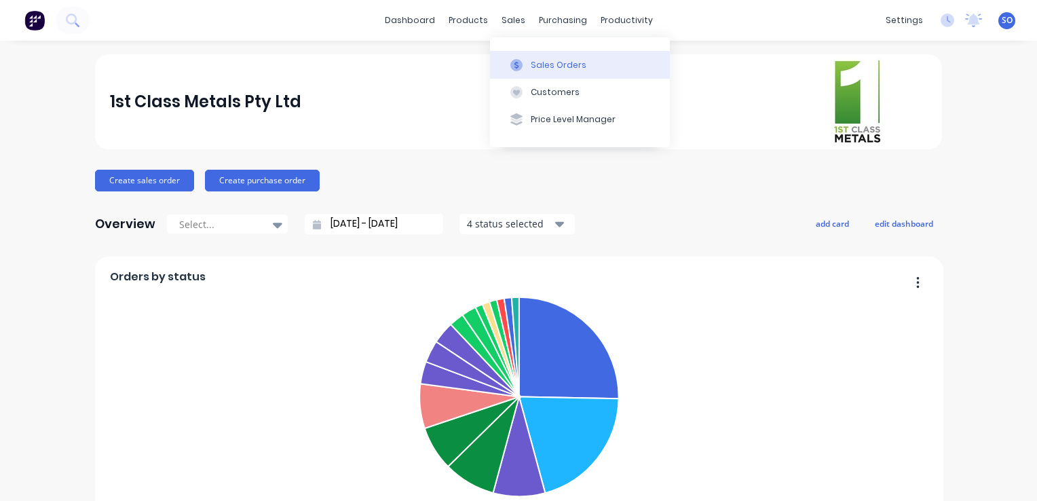
click at [548, 62] on div "Sales Orders" at bounding box center [558, 65] width 56 height 12
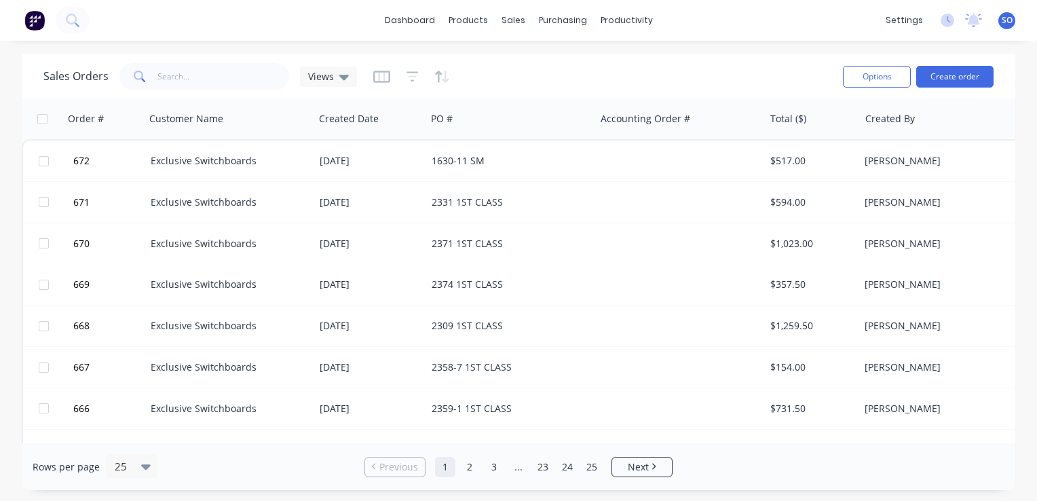
click at [615, 80] on div "Sales Orders Views" at bounding box center [437, 76] width 788 height 33
click at [329, 79] on span "Views" at bounding box center [321, 76] width 26 height 14
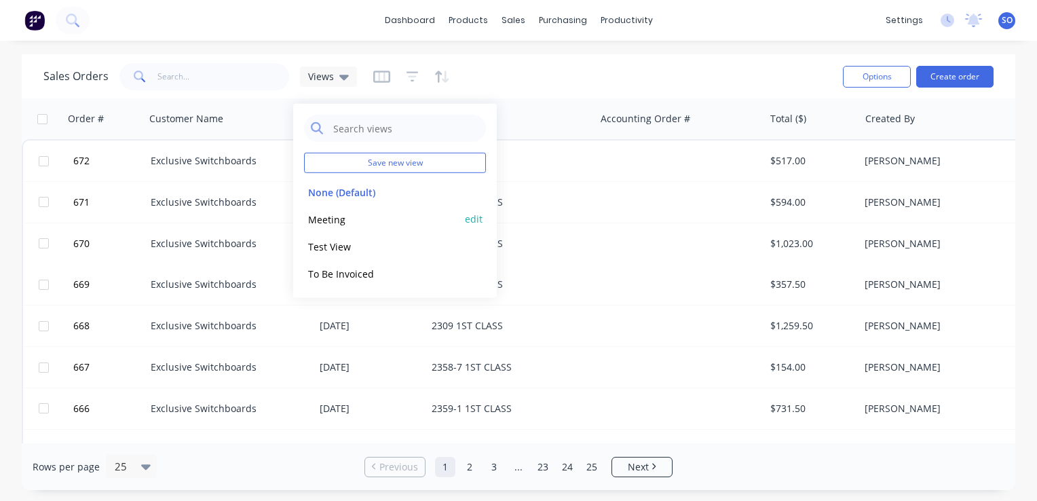
click at [339, 211] on div "Meeting edit" at bounding box center [395, 219] width 182 height 27
click at [329, 218] on button "Meeting" at bounding box center [381, 219] width 155 height 16
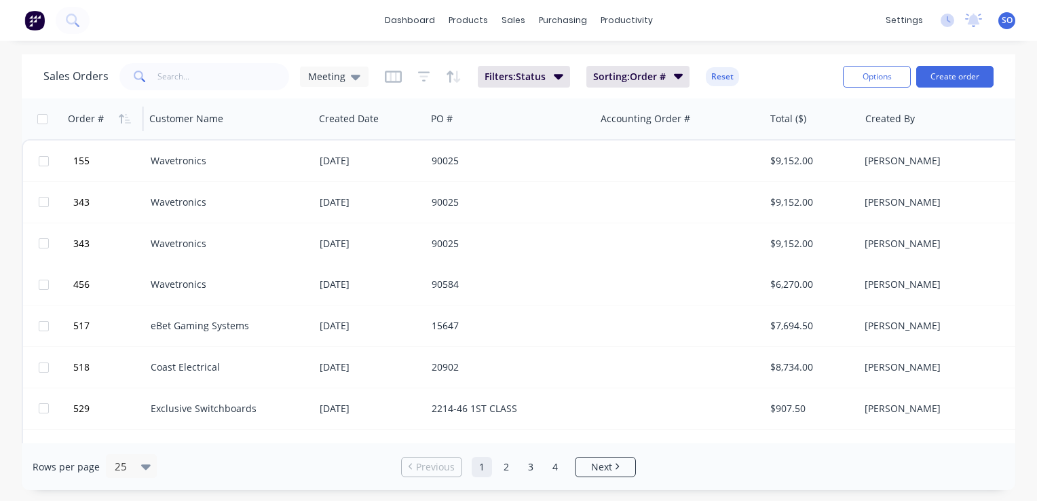
click at [107, 127] on div "Order #" at bounding box center [101, 118] width 67 height 27
click at [126, 125] on button "button" at bounding box center [125, 119] width 20 height 20
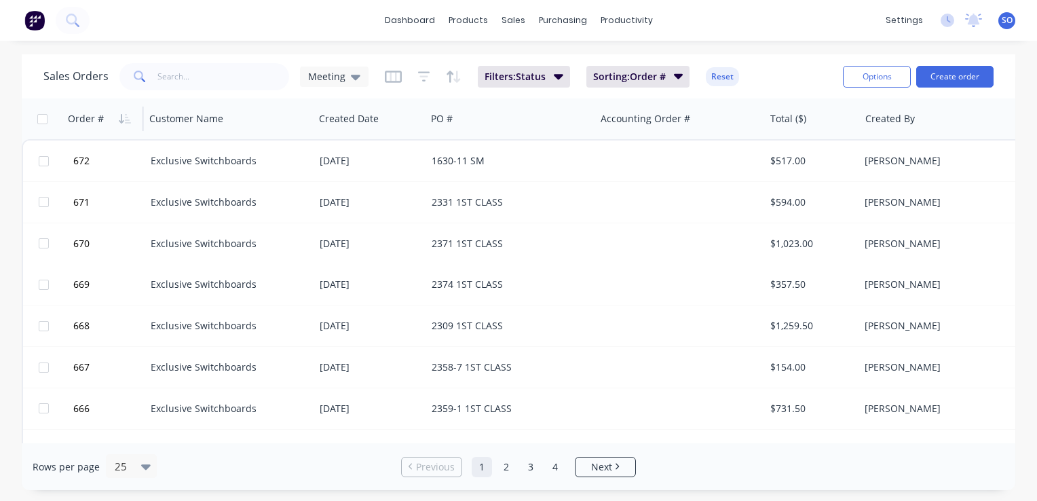
click at [126, 125] on button "button" at bounding box center [125, 119] width 20 height 20
click at [119, 113] on icon "button" at bounding box center [125, 118] width 12 height 11
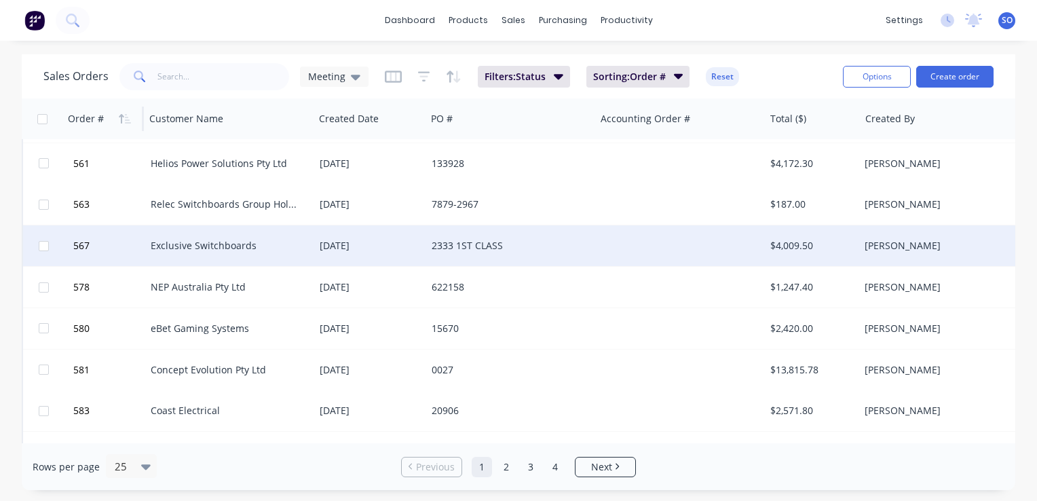
scroll to position [733, 0]
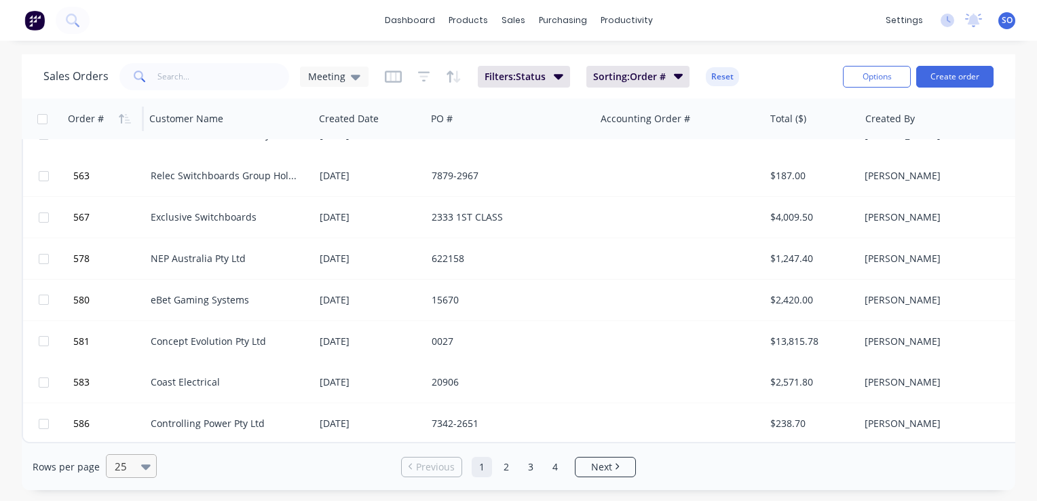
click at [141, 465] on icon at bounding box center [145, 466] width 9 height 5
click at [138, 436] on div "100" at bounding box center [129, 433] width 51 height 25
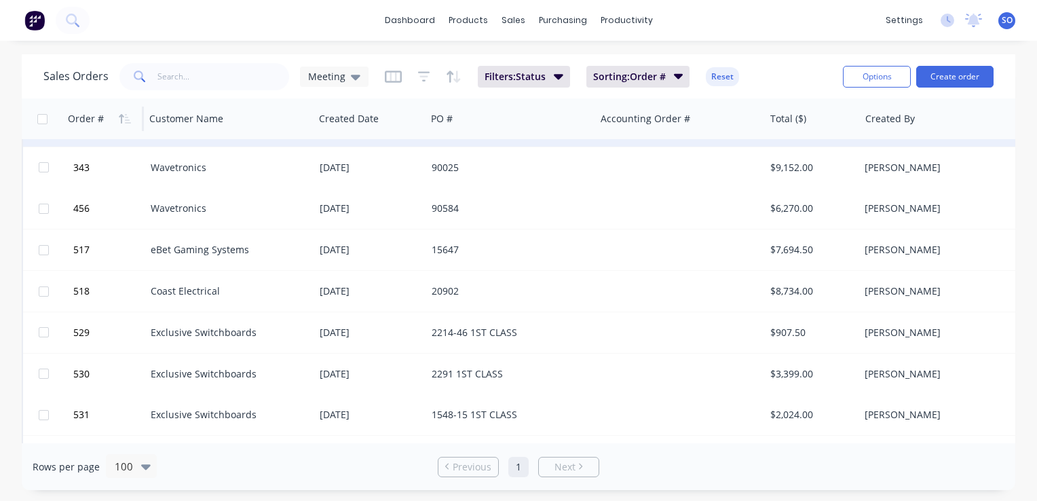
scroll to position [0, 0]
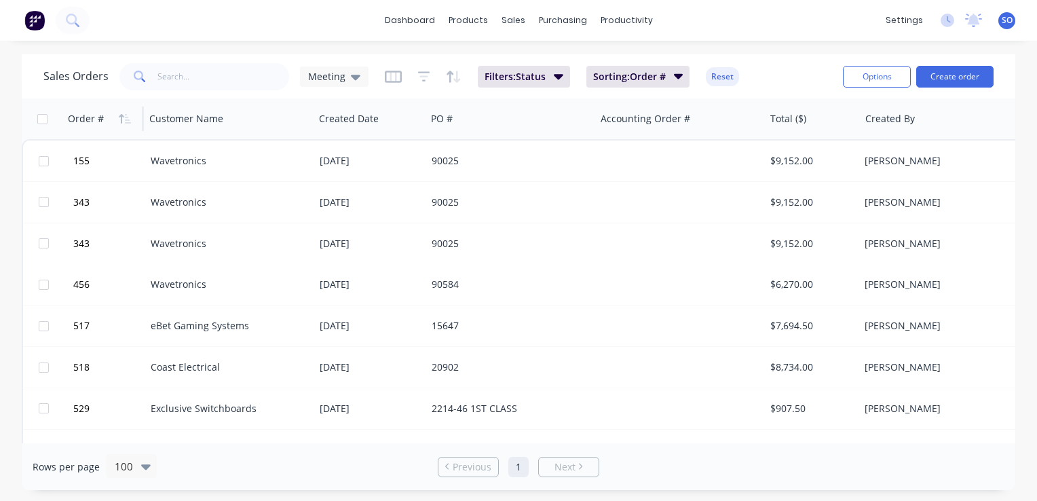
click at [288, 40] on div "dashboard products sales purchasing productivity dashboard products Product Cat…" at bounding box center [518, 20] width 1037 height 41
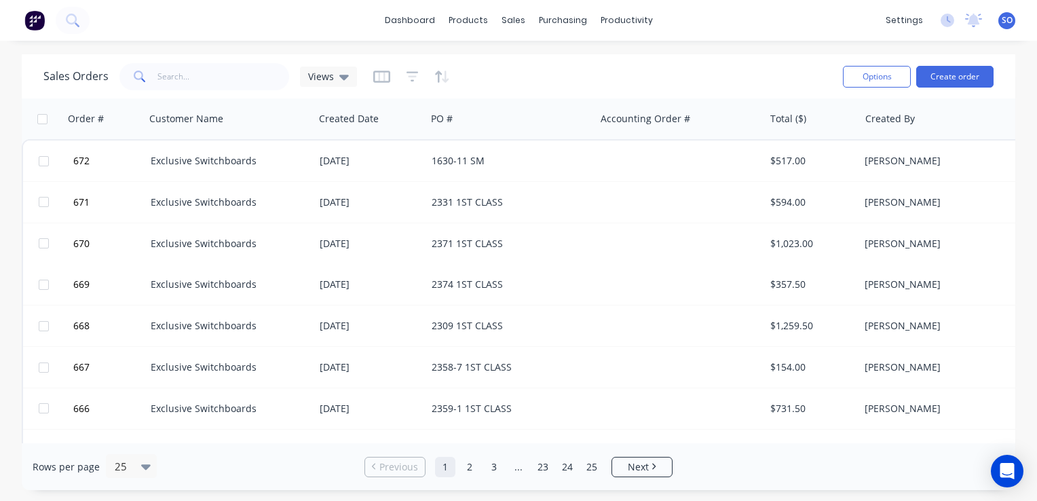
click at [532, 74] on div "Sales Orders Views" at bounding box center [437, 76] width 788 height 33
click at [125, 116] on icon "button" at bounding box center [128, 118] width 6 height 9
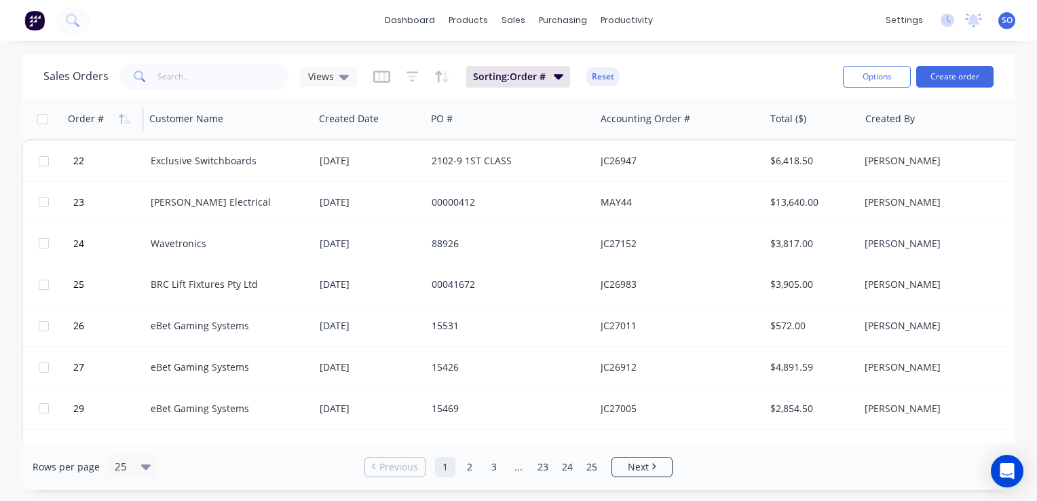
click at [345, 90] on div "Sales Orders Views" at bounding box center [199, 76] width 313 height 27
click at [345, 81] on icon at bounding box center [343, 76] width 9 height 15
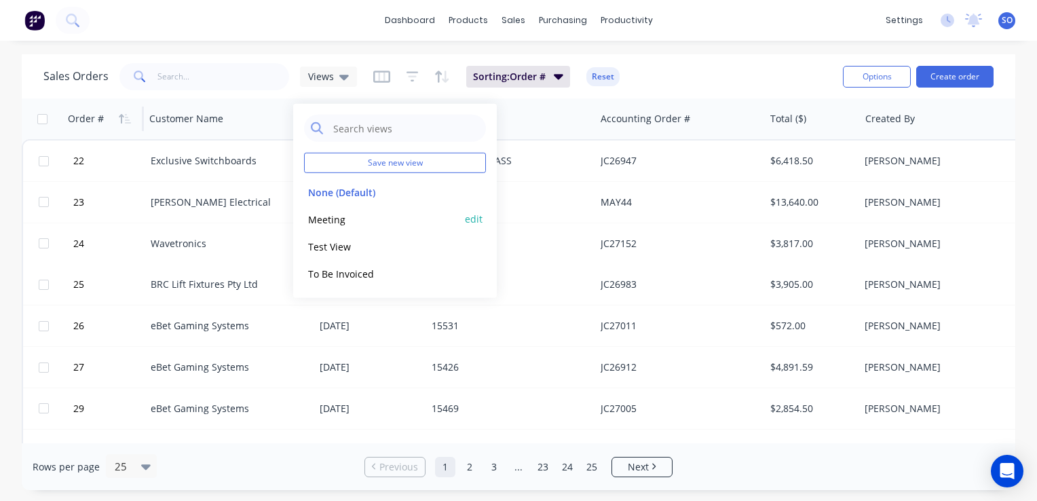
click at [361, 221] on button "Meeting" at bounding box center [381, 219] width 155 height 16
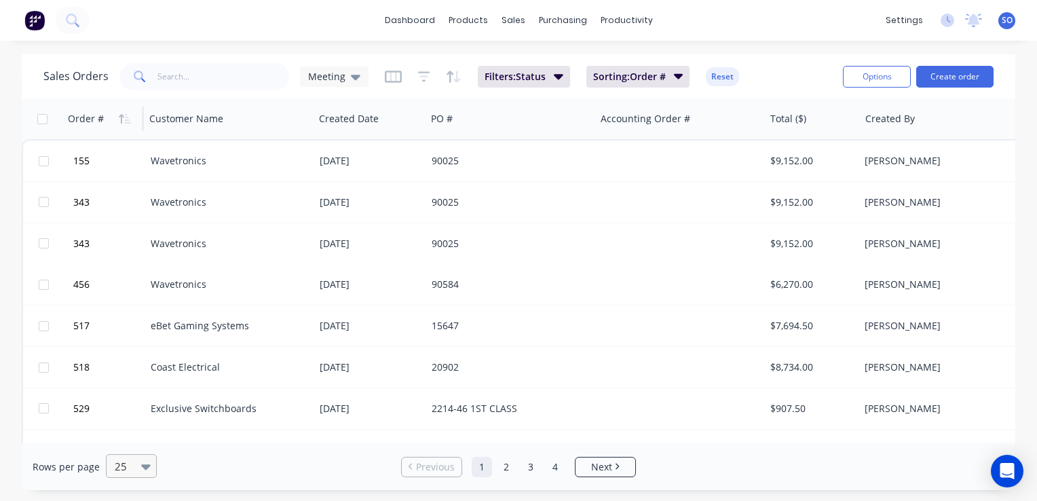
click at [148, 469] on div at bounding box center [148, 466] width 15 height 15
click at [147, 441] on div "100" at bounding box center [129, 433] width 51 height 25
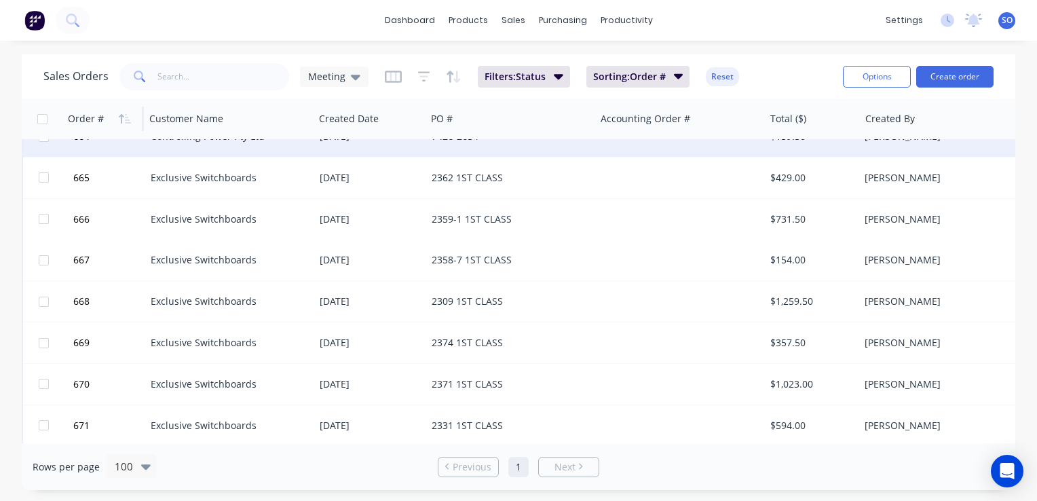
scroll to position [3373, 0]
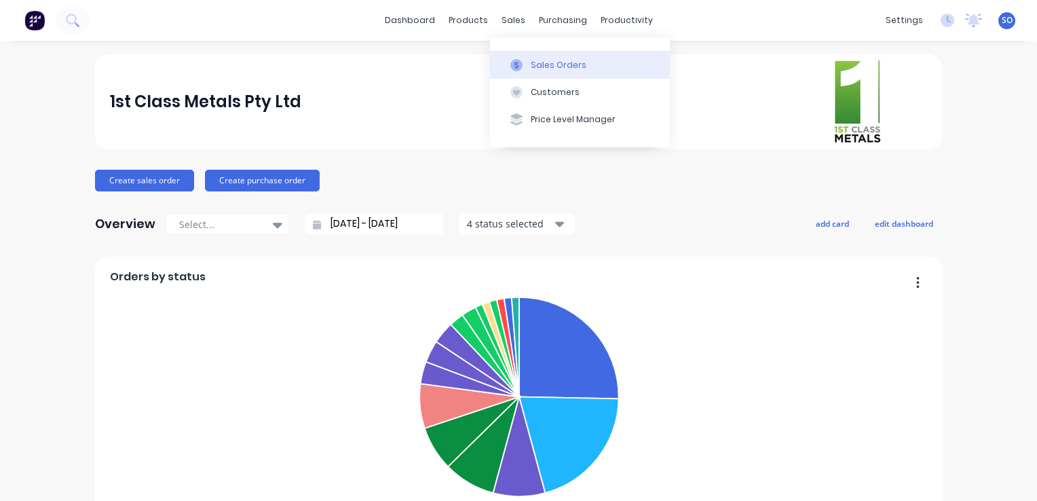
click at [522, 69] on icon at bounding box center [516, 65] width 12 height 12
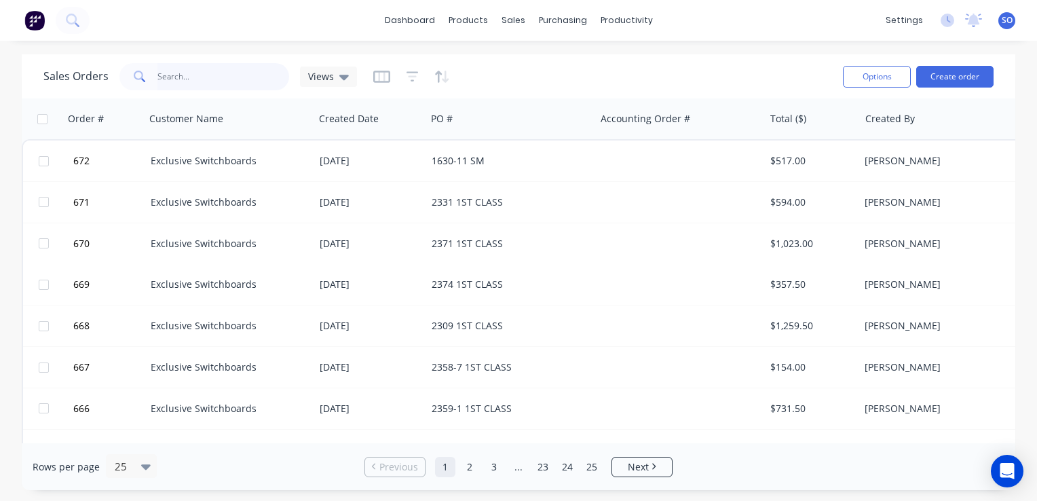
click at [204, 69] on input "text" at bounding box center [223, 76] width 132 height 27
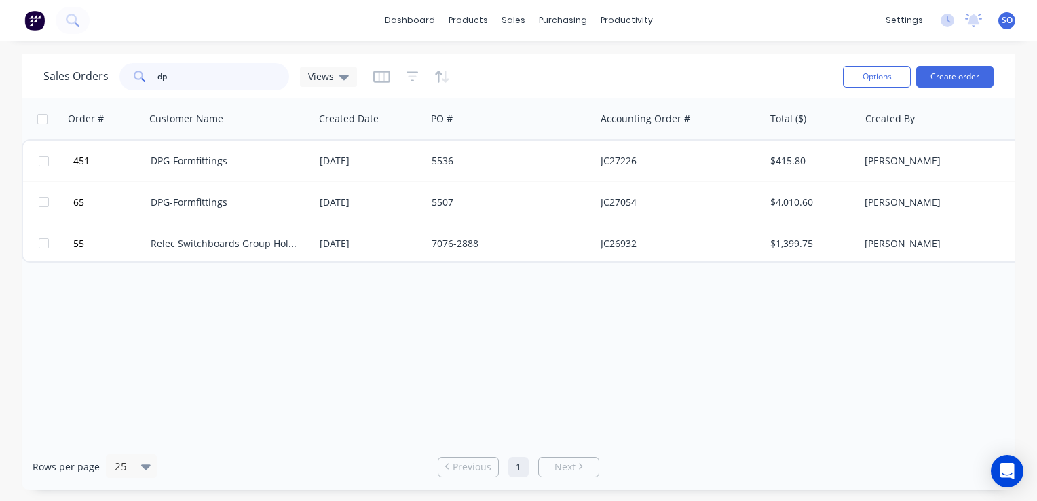
type input "d"
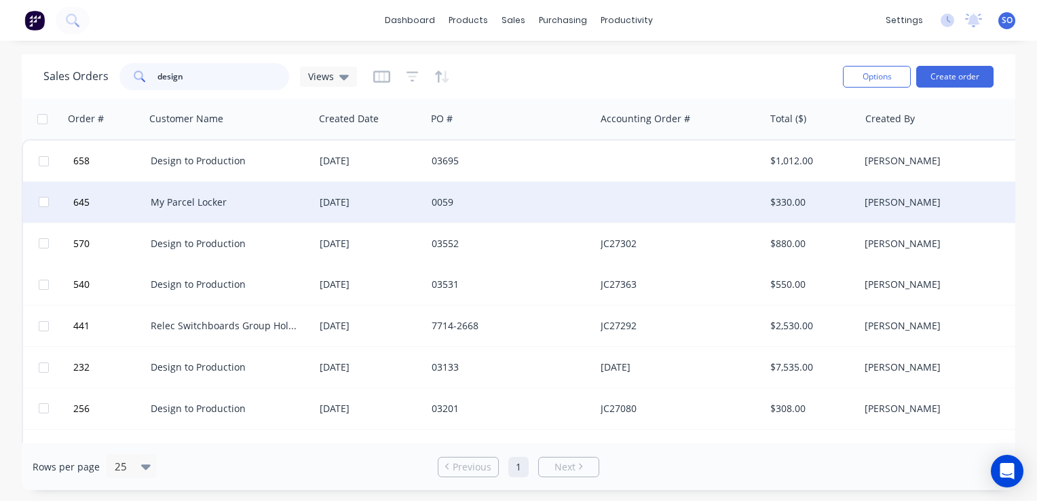
type input "design"
click at [311, 186] on div "My Parcel Locker" at bounding box center [229, 202] width 169 height 41
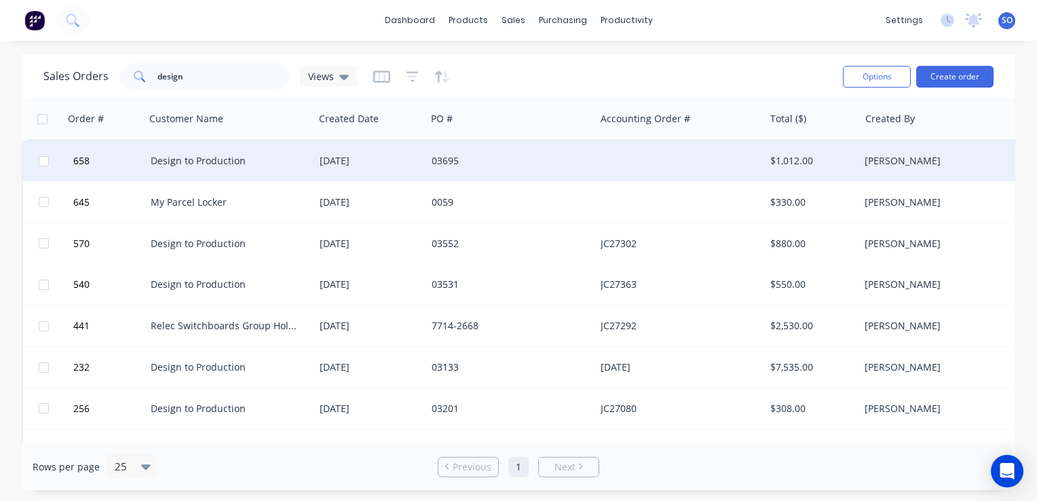
click at [225, 165] on div "Design to Production" at bounding box center [226, 161] width 151 height 14
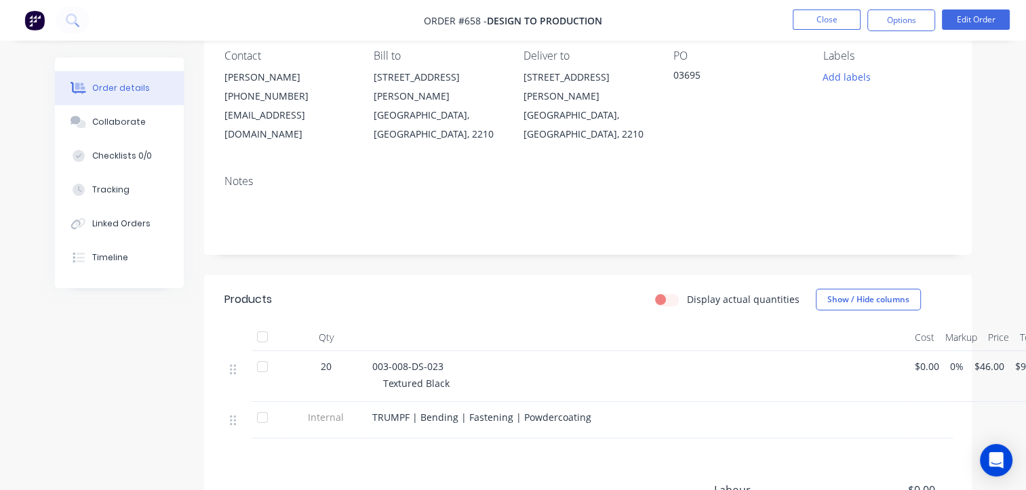
scroll to position [136, 0]
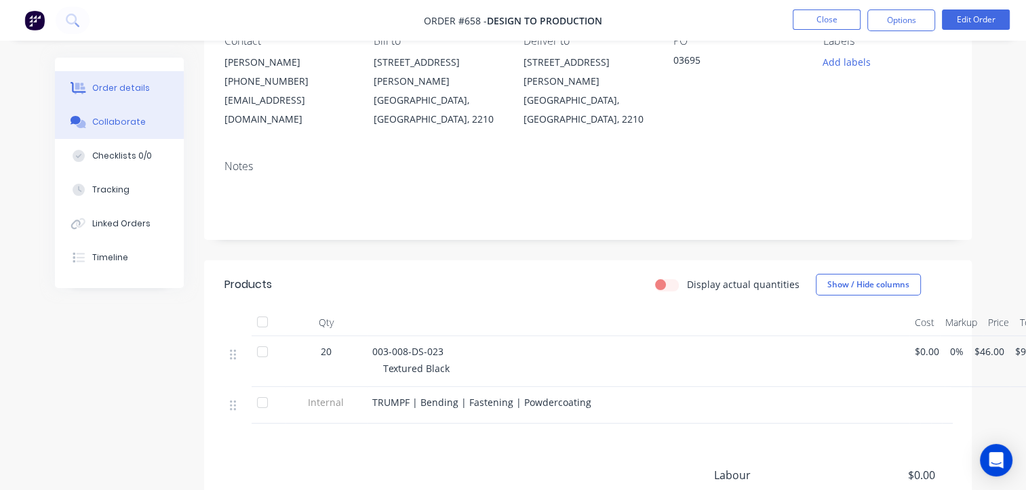
click at [102, 117] on div "Collaborate" at bounding box center [119, 122] width 54 height 12
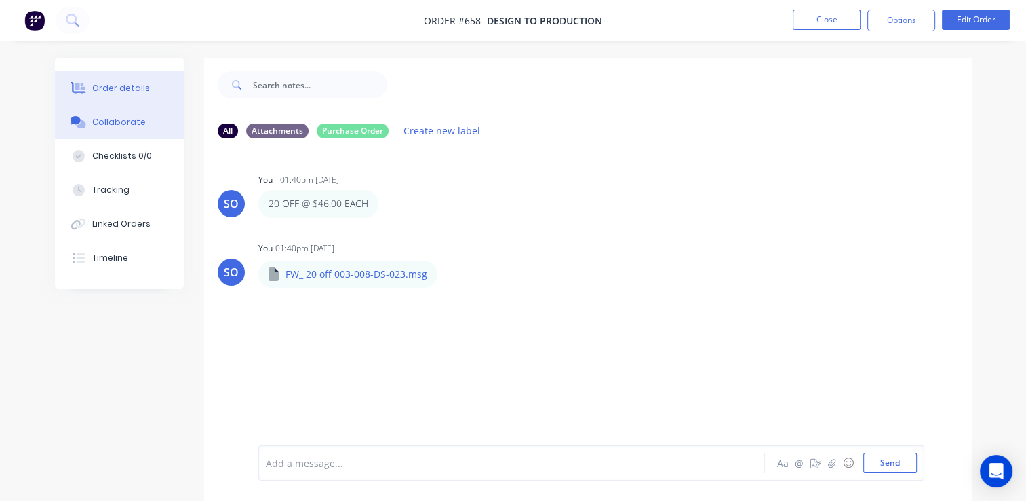
click at [119, 77] on button "Order details" at bounding box center [119, 88] width 129 height 34
